Goal: Find specific page/section

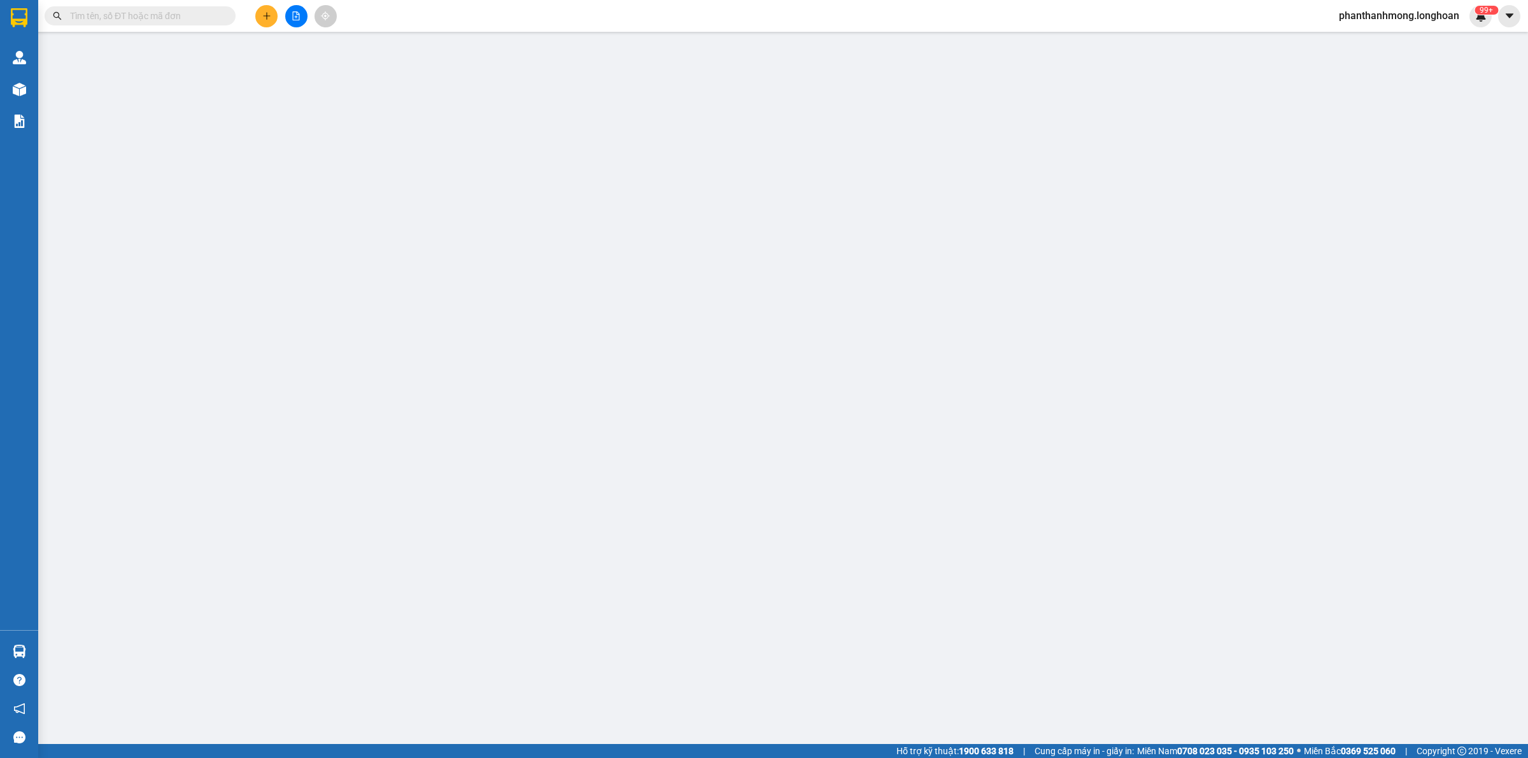
click at [177, 17] on input "text" at bounding box center [145, 16] width 150 height 14
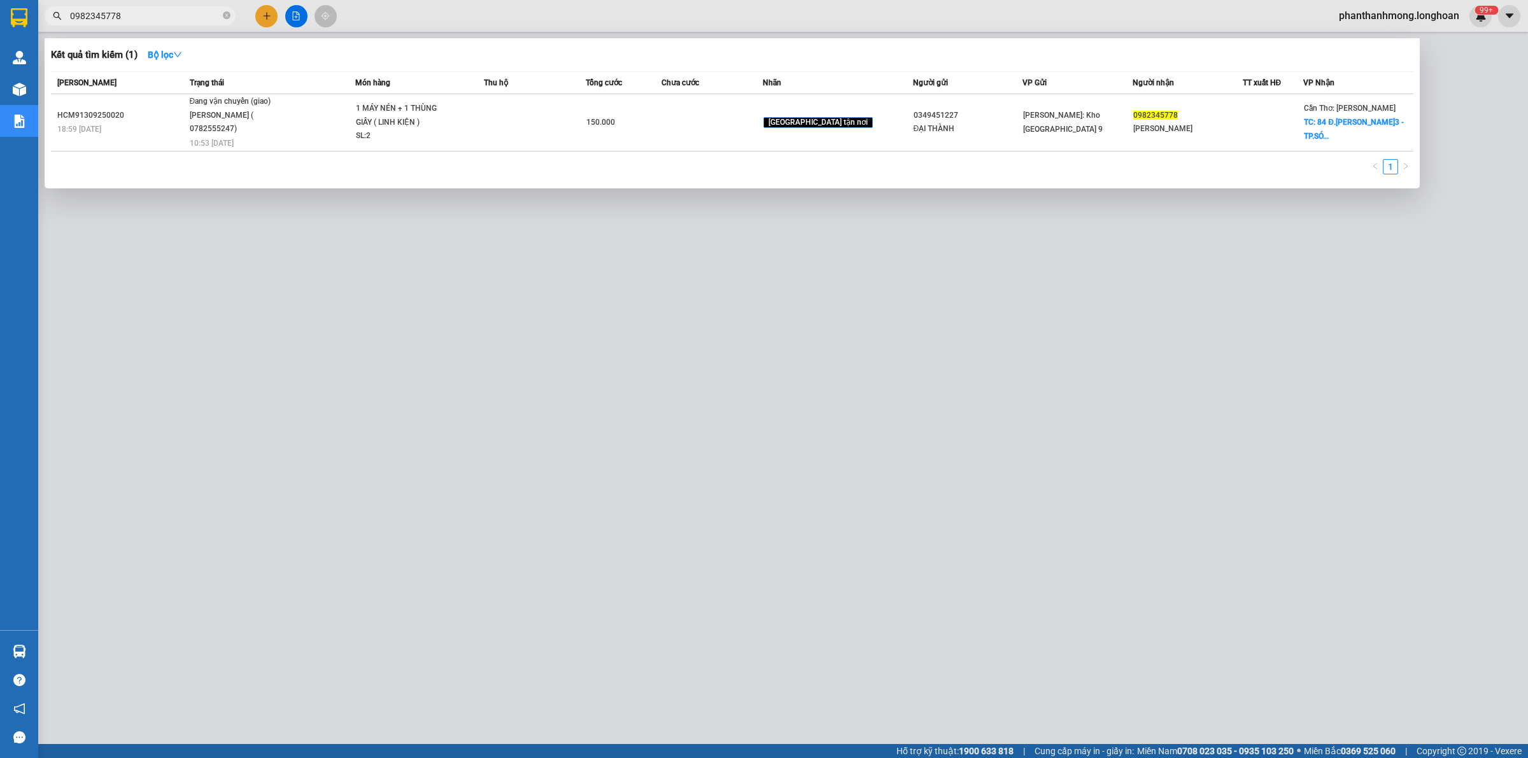
type input "0982345778"
click at [224, 19] on icon "close-circle" at bounding box center [227, 15] width 8 height 8
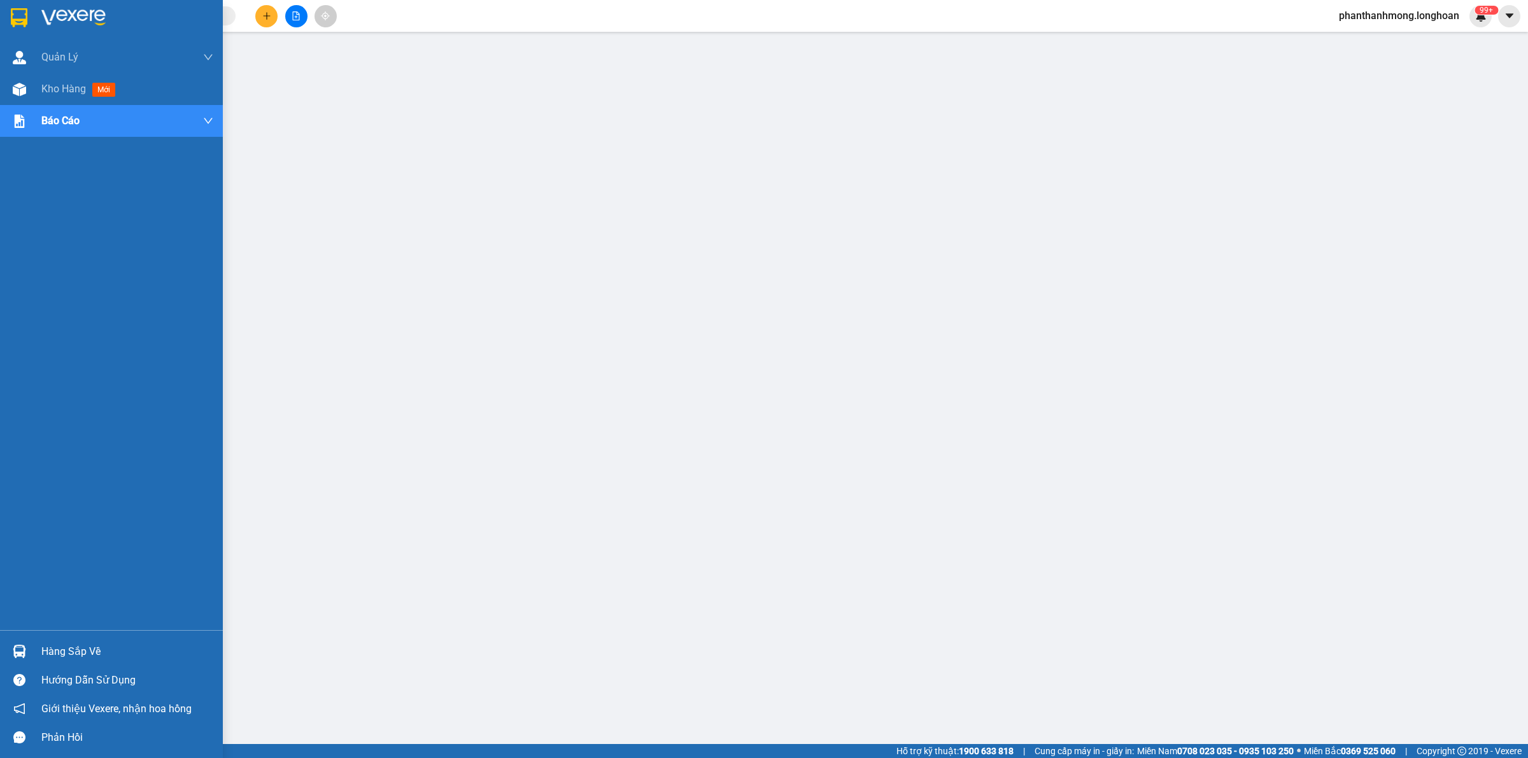
click at [19, 14] on img at bounding box center [19, 17] width 17 height 19
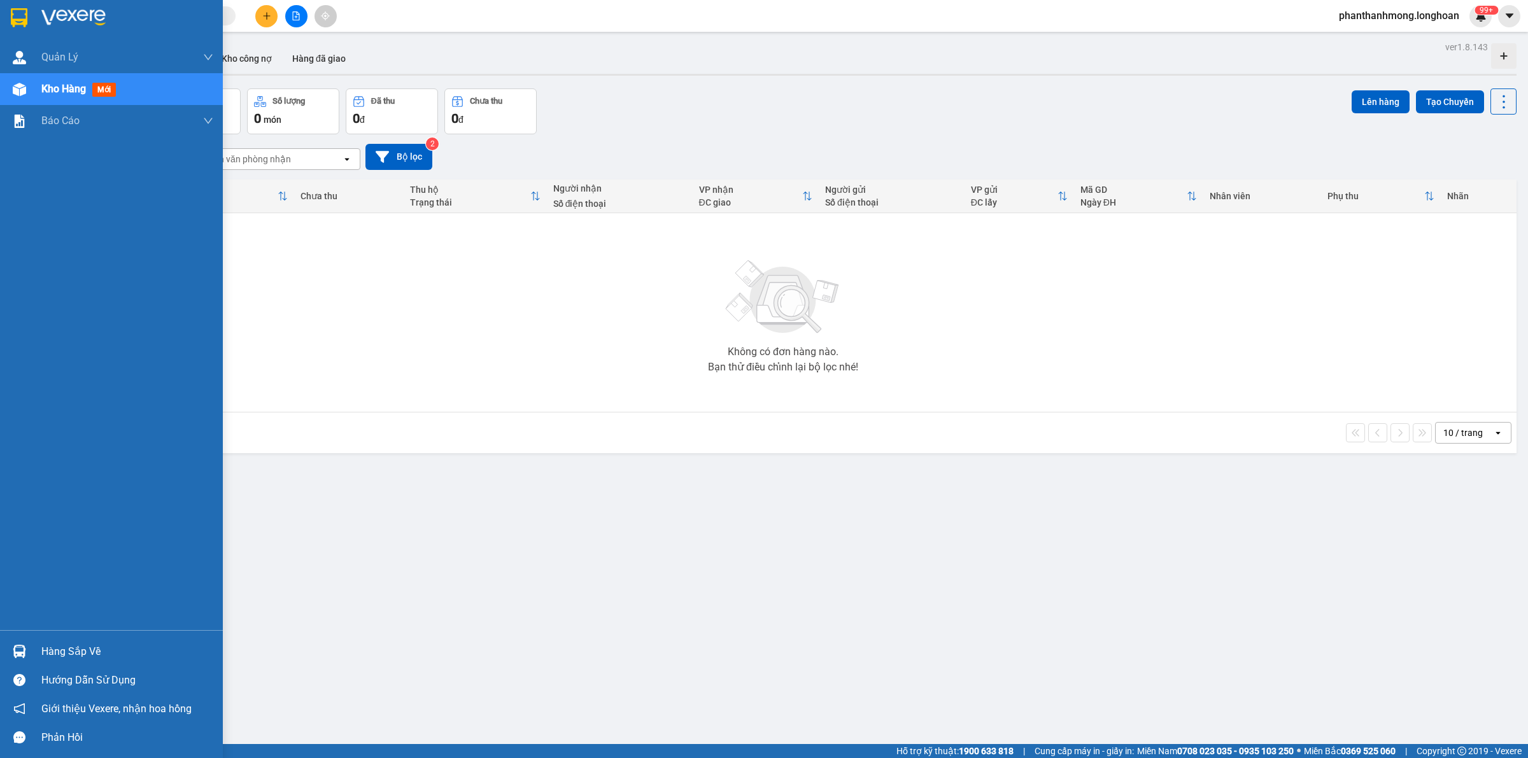
click at [11, 16] on img at bounding box center [19, 17] width 17 height 19
